Goal: Task Accomplishment & Management: Complete application form

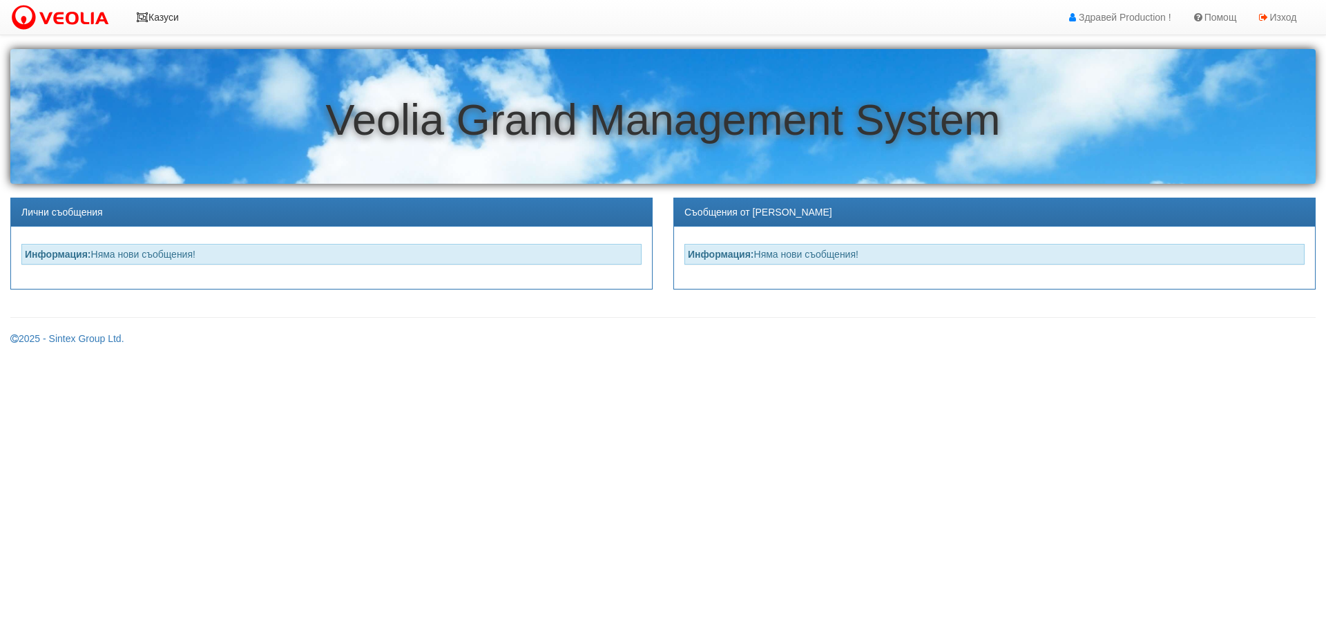
click at [159, 16] on link "Казуси" at bounding box center [158, 17] width 64 height 35
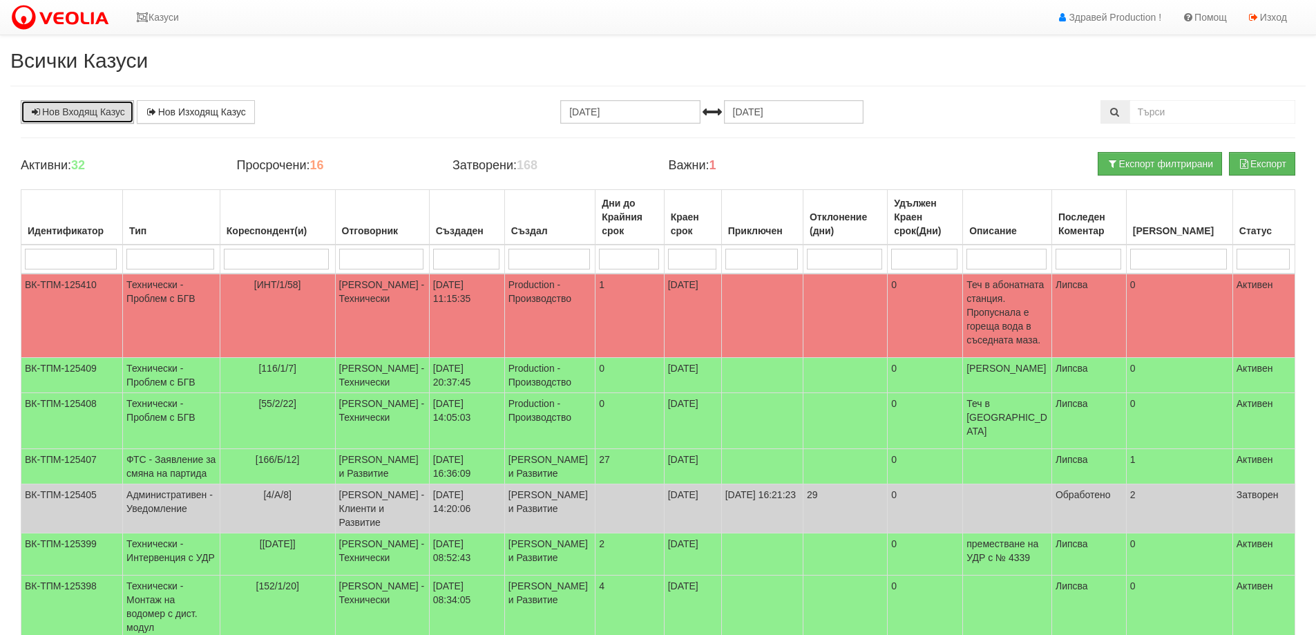
click at [94, 113] on link "Нов Входящ Казус" at bounding box center [77, 111] width 113 height 23
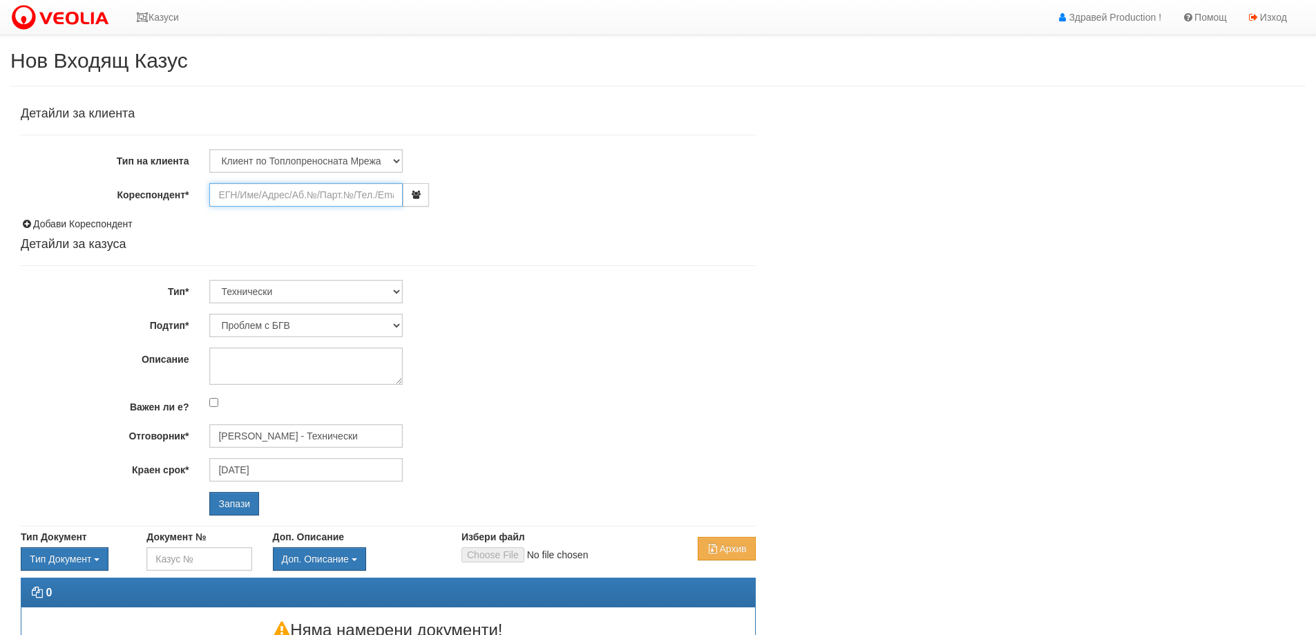
click at [261, 197] on input "Кореспондент*" at bounding box center [305, 194] width 193 height 23
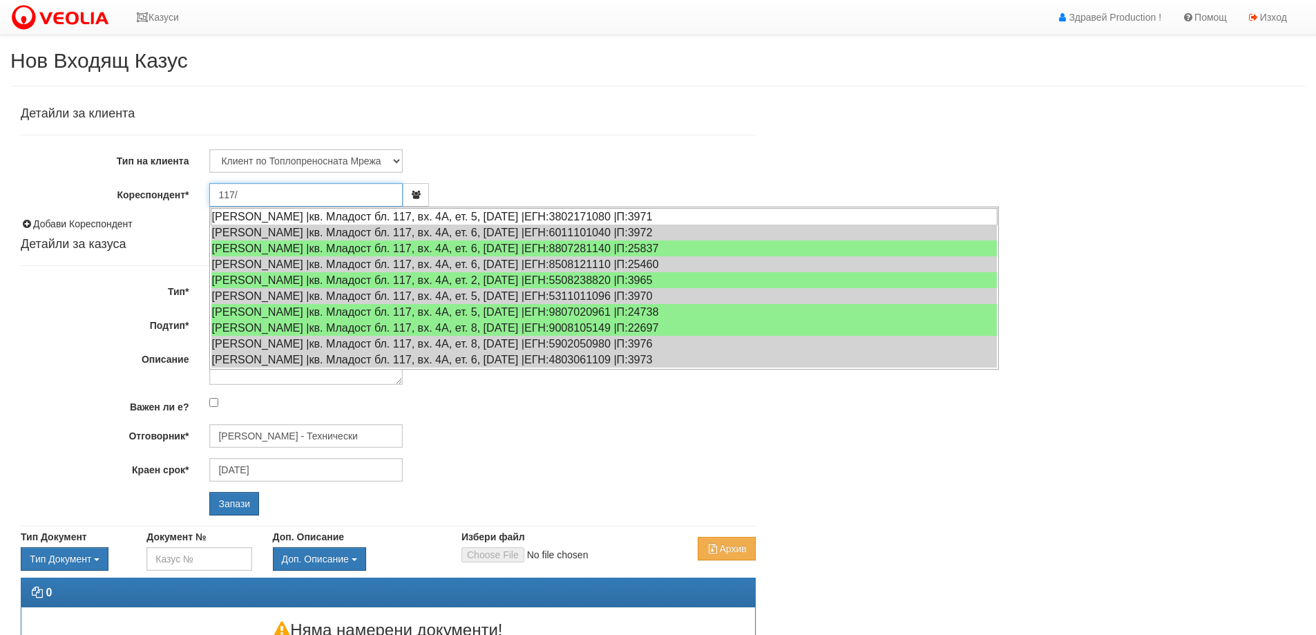
click at [280, 216] on div "ТОДОР МИХАЙЛОВ ГЕОРГИЕВ |кв. Младост бл. 117, вх. 4А, ет. 5, ап. 9 |ЕГН:3802171…" at bounding box center [604, 216] width 787 height 17
type input "Тодор Георгиев"
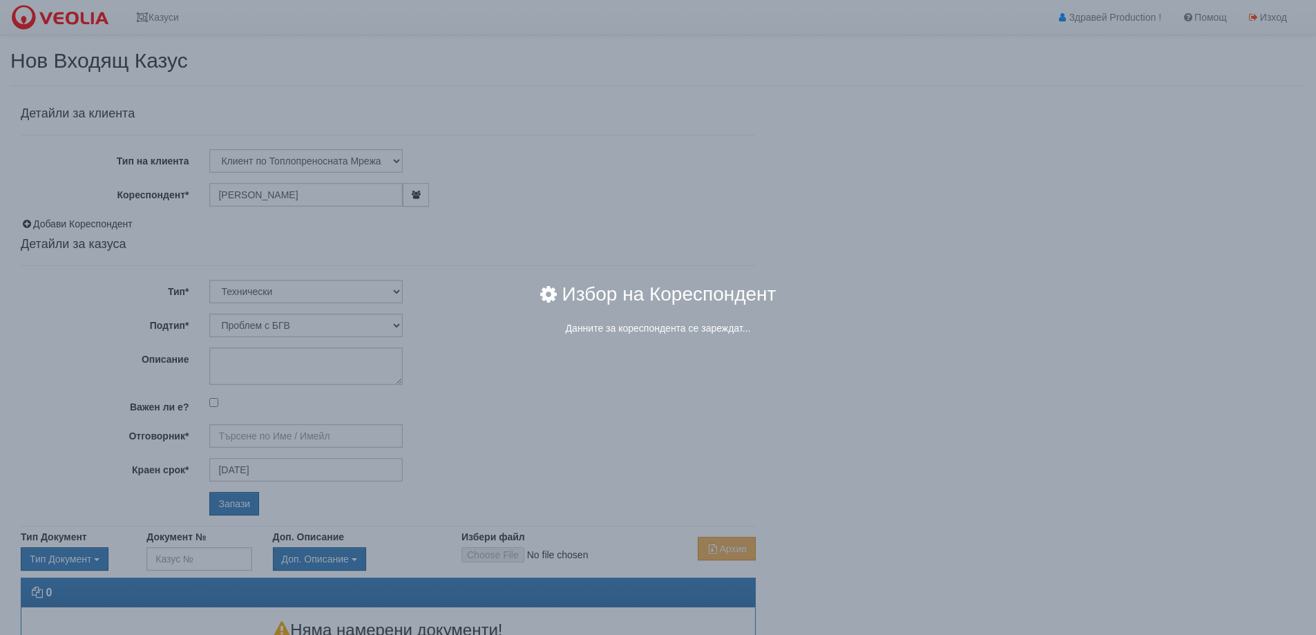
type input "[PERSON_NAME] - Технически"
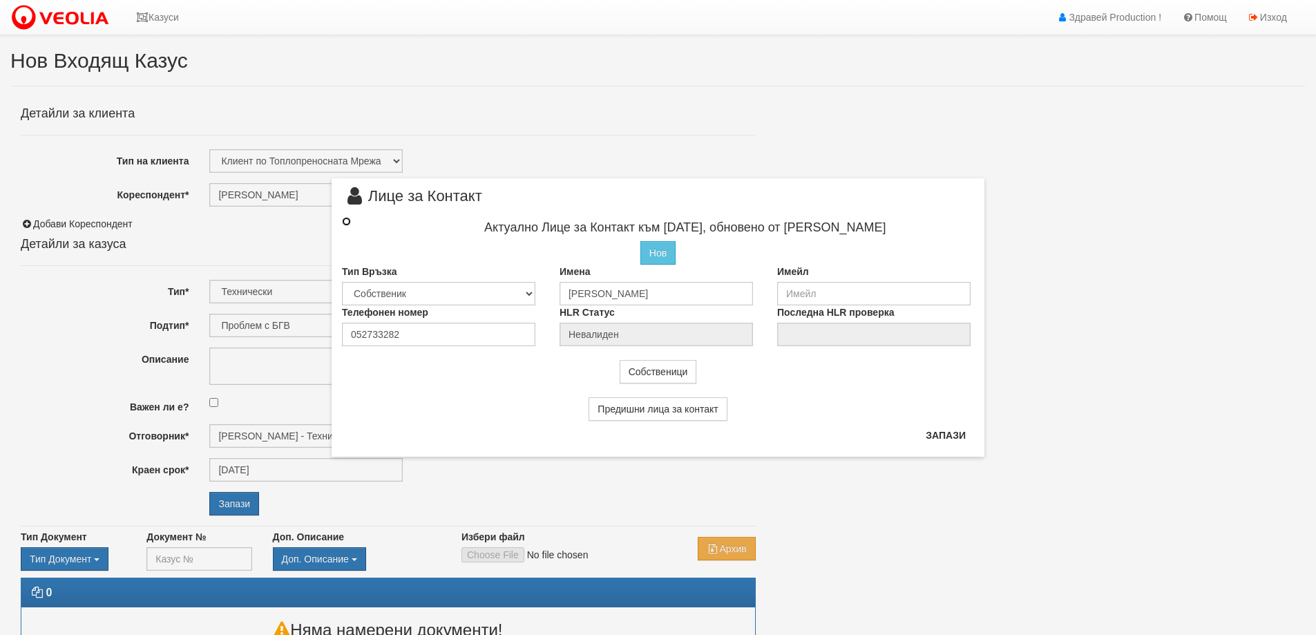
click at [344, 219] on input "radio" at bounding box center [346, 221] width 9 height 9
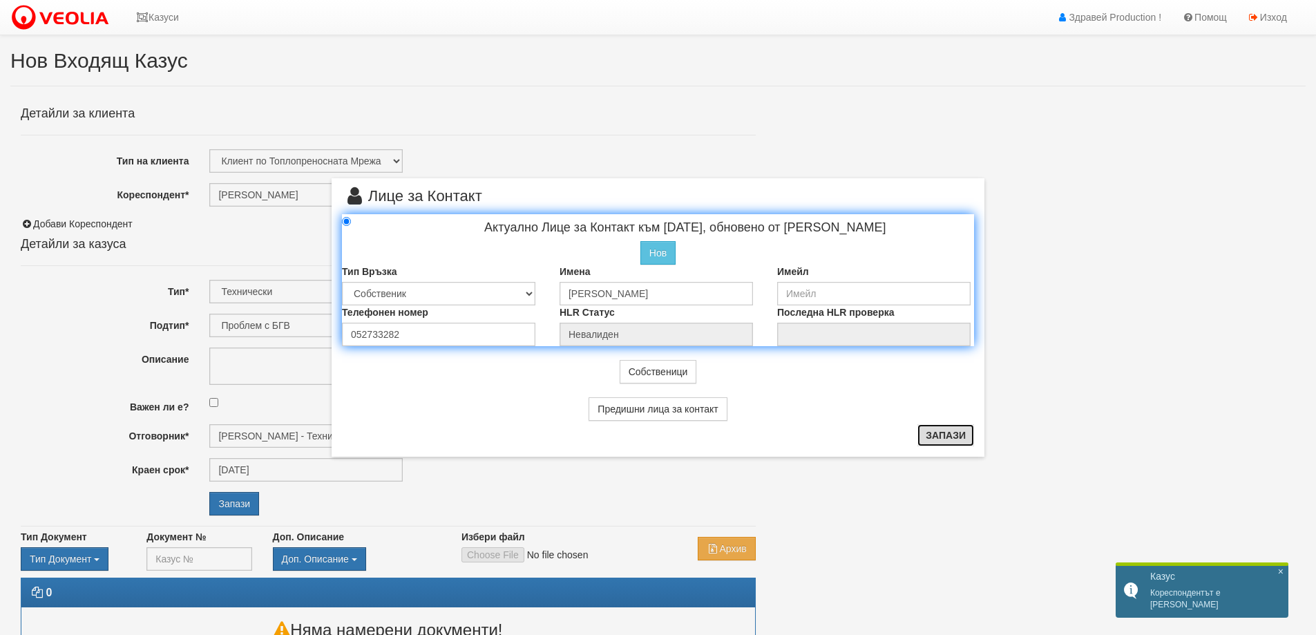
click at [960, 437] on button "Запази" at bounding box center [945, 435] width 57 height 22
radio input "true"
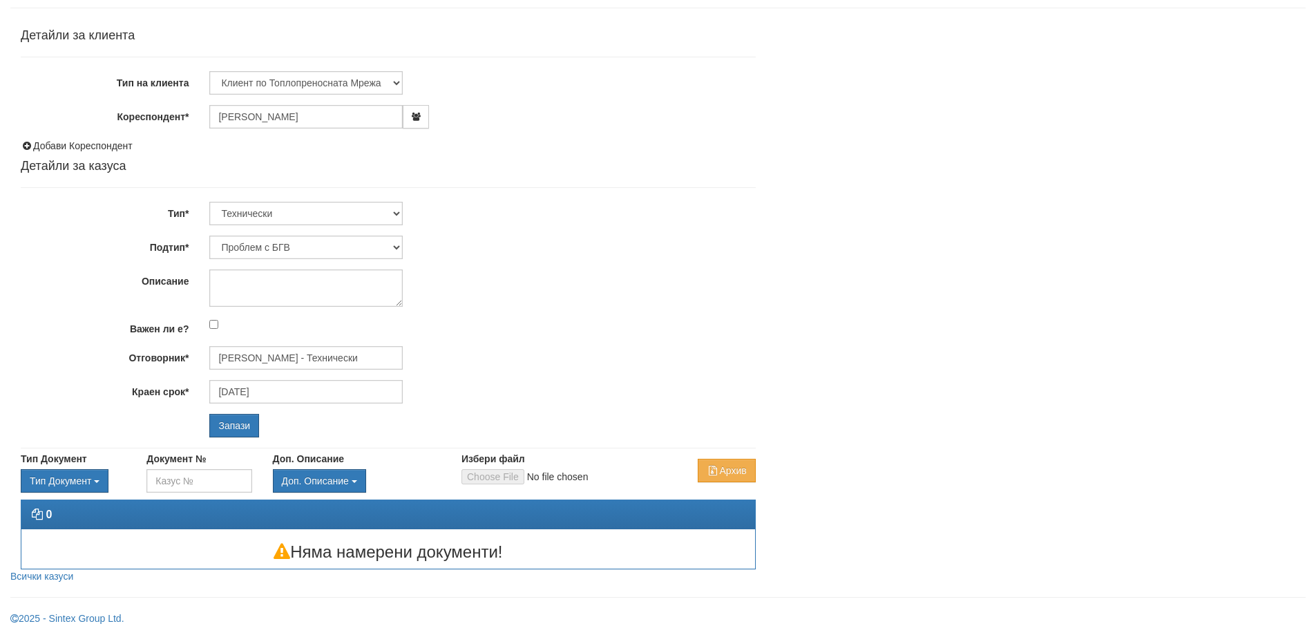
scroll to position [79, 0]
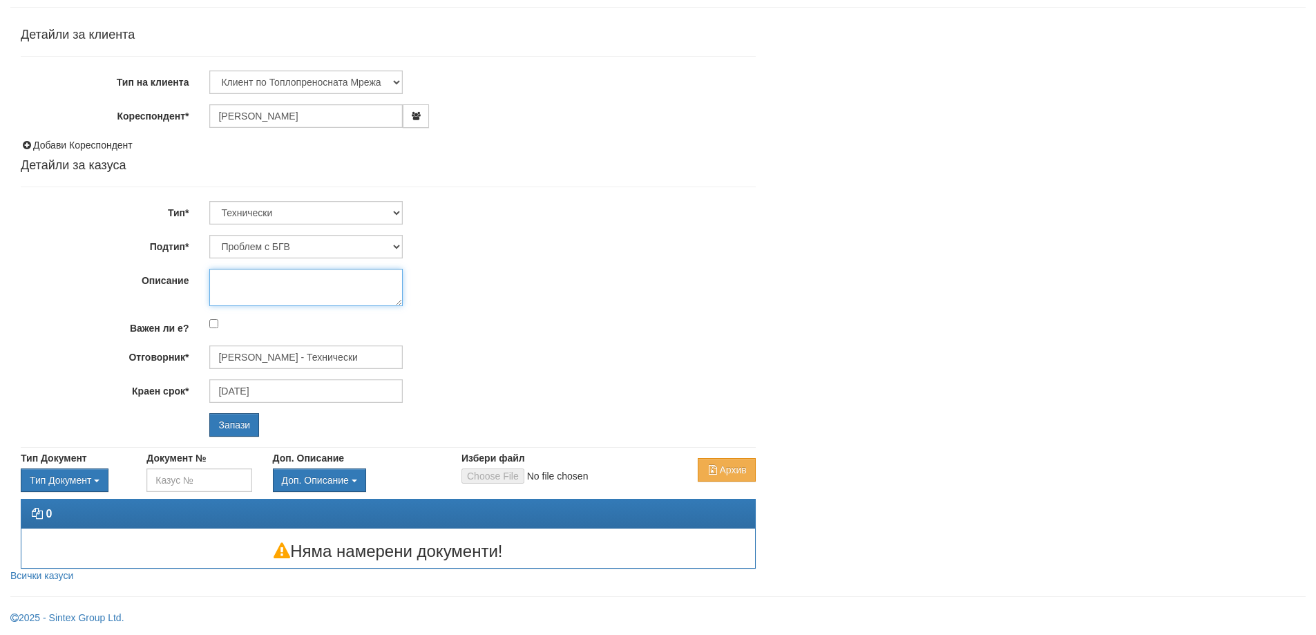
click at [356, 276] on textarea "Описание" at bounding box center [305, 287] width 193 height 37
type textarea "т"
click at [286, 278] on textarea "Теч в АС от трабите" at bounding box center [305, 287] width 193 height 37
click at [333, 274] on textarea "Теч в АС от тръбите" at bounding box center [305, 287] width 193 height 37
click at [257, 278] on textarea "Теч в АС от тръбите" at bounding box center [305, 287] width 193 height 37
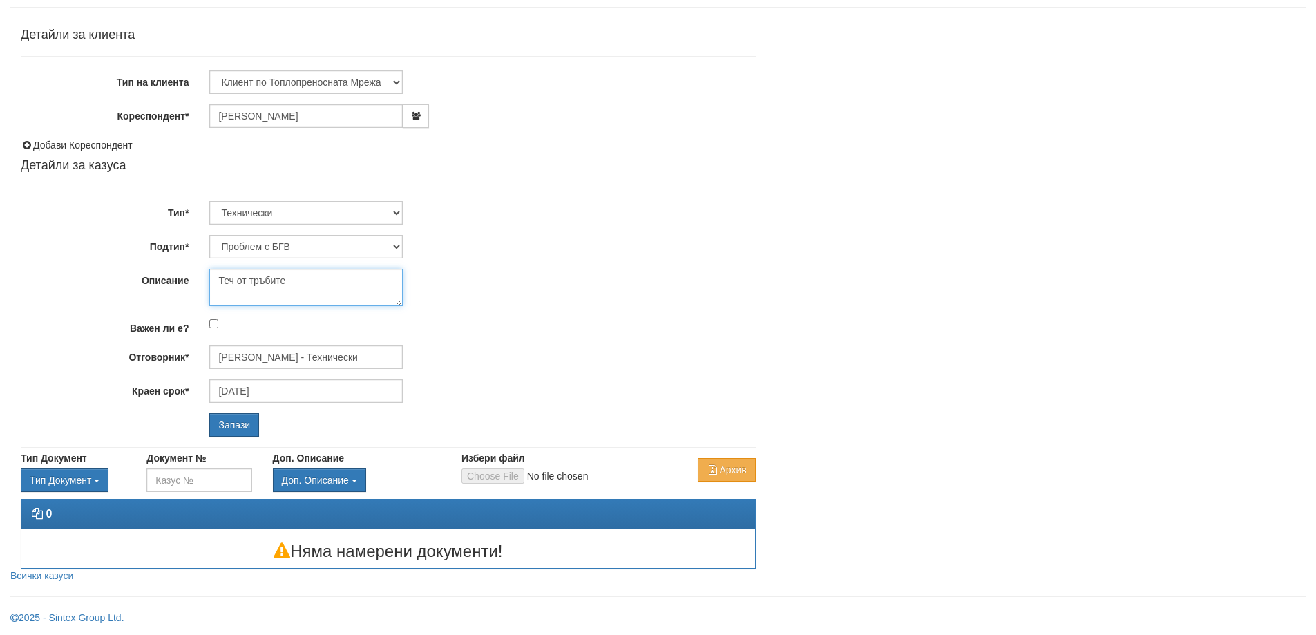
click at [294, 278] on textarea "Теч от тръбите" at bounding box center [305, 287] width 193 height 37
click at [352, 278] on textarea "Теч от тръбите които влизат в АС" at bounding box center [305, 287] width 193 height 37
click at [396, 278] on textarea "Теч от тръбите които захранват АС" at bounding box center [305, 287] width 193 height 37
click at [359, 279] on textarea "Теч от тръбите които захранват АС" at bounding box center [305, 287] width 193 height 37
click at [372, 280] on textarea "Теч от тръбите които влизат в АС" at bounding box center [305, 287] width 193 height 37
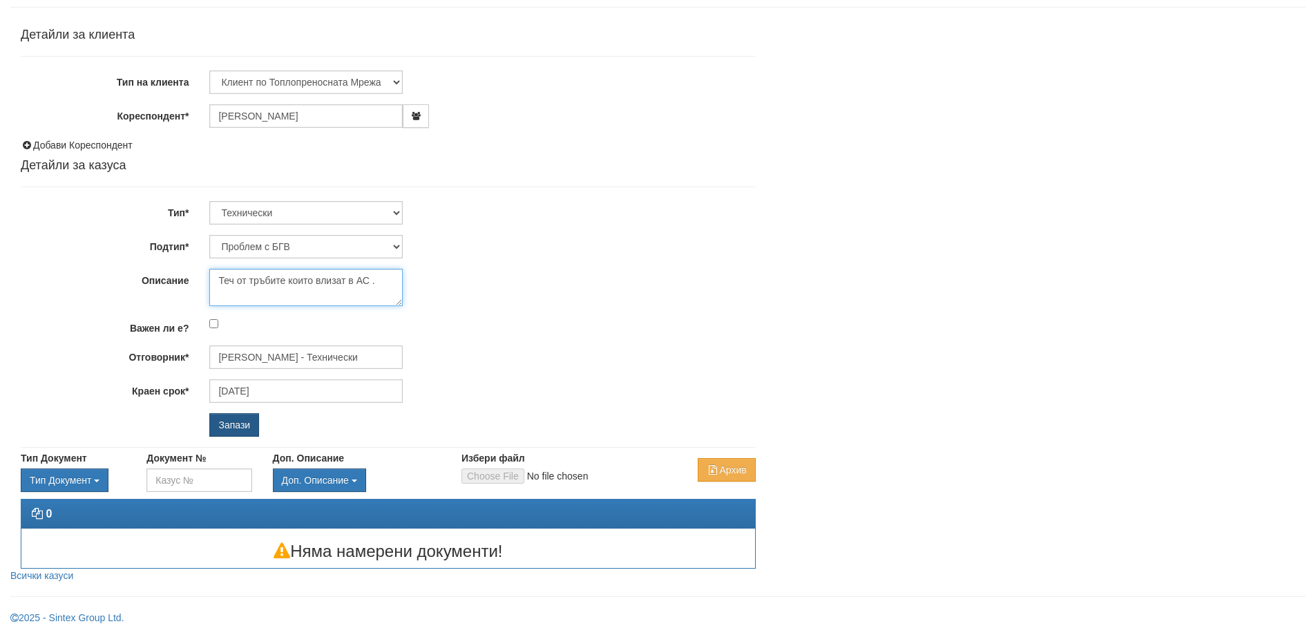
type textarea "Теч от тръбите които влизат в АС ."
click at [232, 428] on input "Запази" at bounding box center [234, 424] width 50 height 23
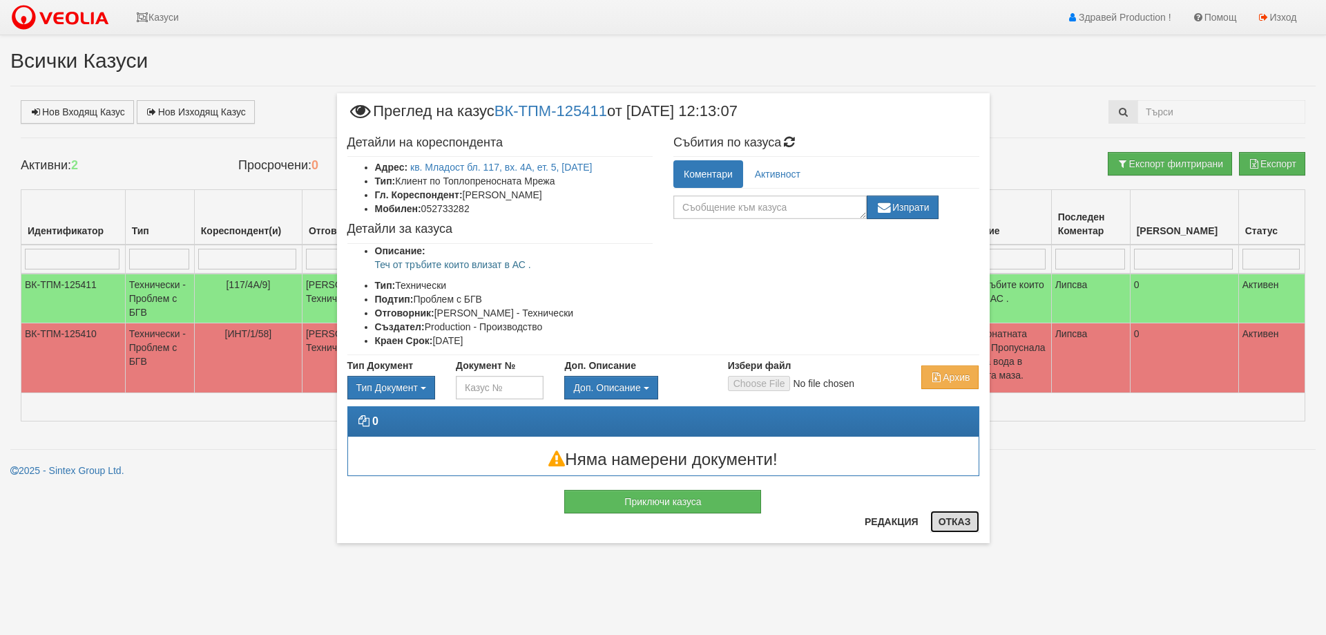
click at [956, 524] on button "Отказ" at bounding box center [955, 521] width 49 height 22
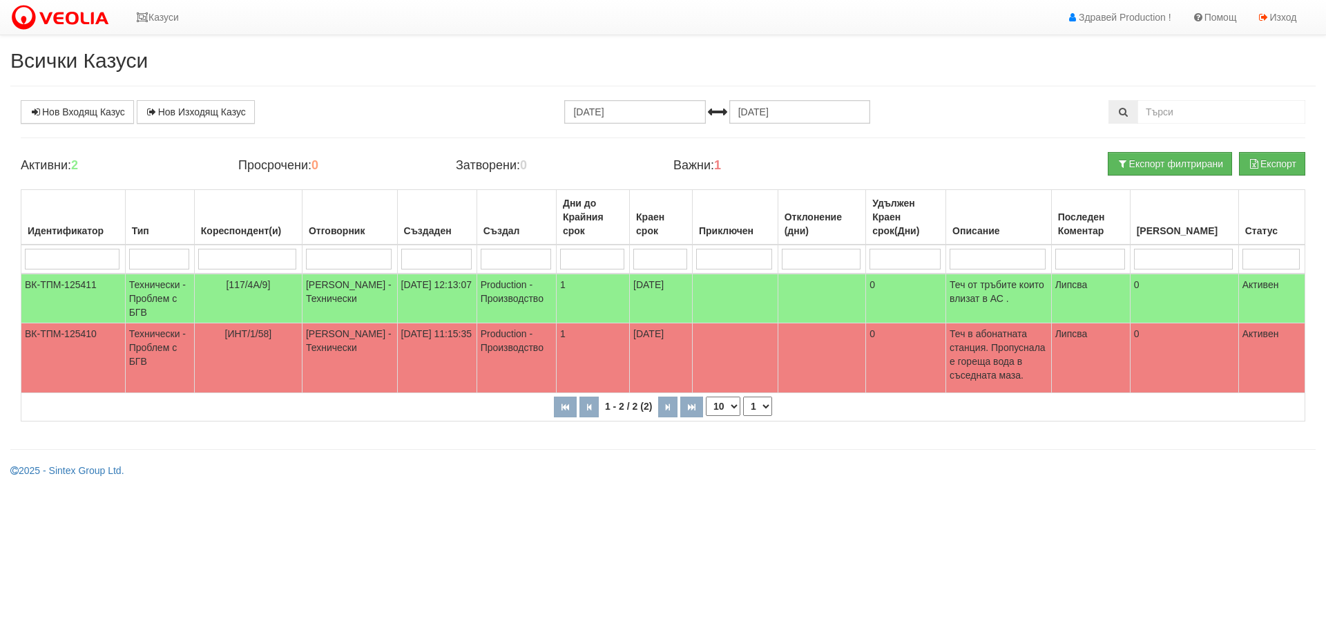
click at [638, 478] on html "Казуси Здравей Production ! Помощ Изход Всички Казуси Нов Входящ Казус Нов Изхо…" at bounding box center [663, 244] width 1326 height 488
